Goal: Check status: Check status

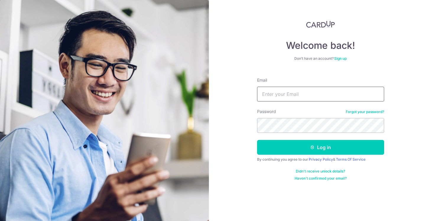
click at [304, 93] on input "Email" at bounding box center [320, 94] width 127 height 15
click at [289, 95] on input "nicholasckw@hotmail.com" at bounding box center [320, 94] width 127 height 15
type input "[EMAIL_ADDRESS][DOMAIN_NAME]"
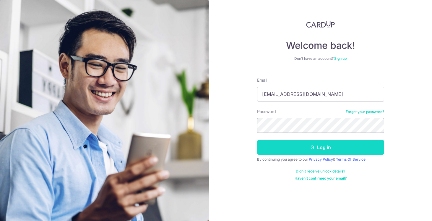
click at [317, 149] on button "Log in" at bounding box center [320, 147] width 127 height 15
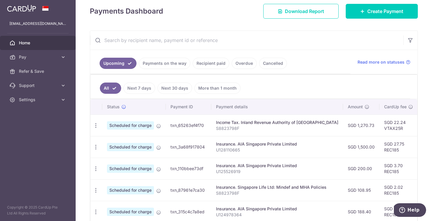
scroll to position [85, 0]
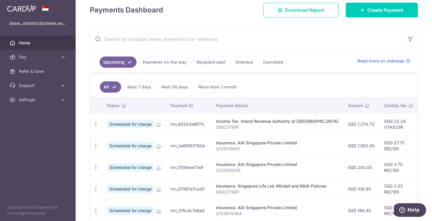
click at [181, 62] on link "Payments on the way" at bounding box center [164, 61] width 51 height 11
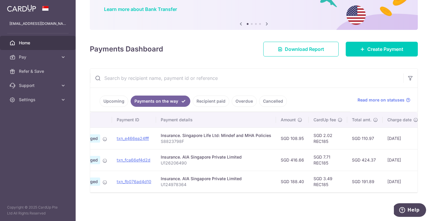
scroll to position [0, 54]
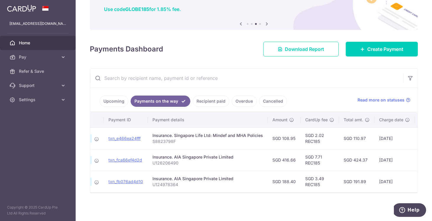
click at [215, 98] on link "Recipient paid" at bounding box center [211, 100] width 37 height 11
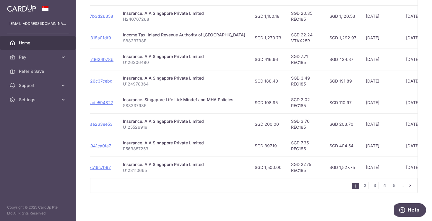
scroll to position [0, 76]
click at [363, 186] on link "2" at bounding box center [365, 185] width 7 height 7
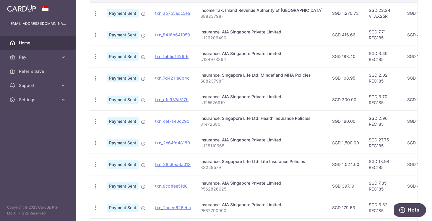
scroll to position [175, 0]
